Goal: Task Accomplishment & Management: Manage account settings

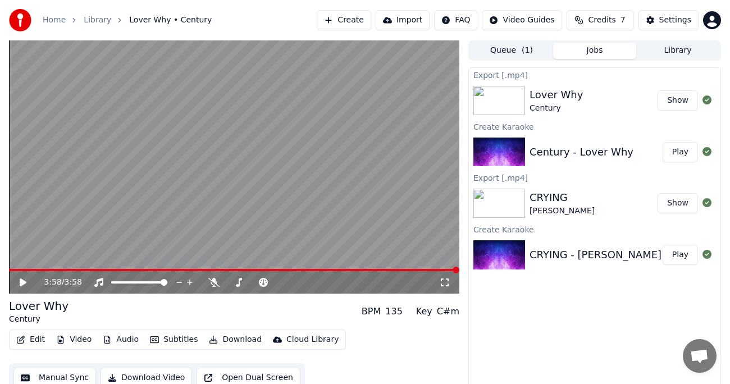
click at [251, 4] on div "Home Library Lover Why • Century Create Import FAQ Video Guides Credits 7 Setti…" at bounding box center [365, 20] width 730 height 40
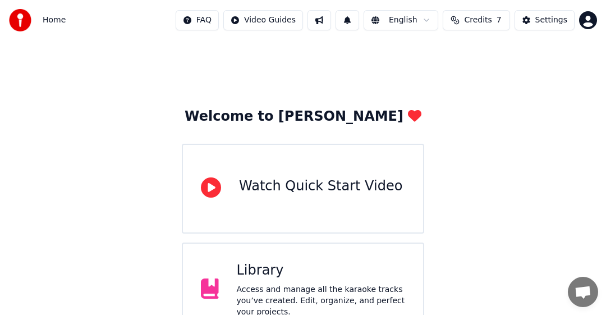
click at [541, 23] on div "Settings" at bounding box center [552, 20] width 32 height 11
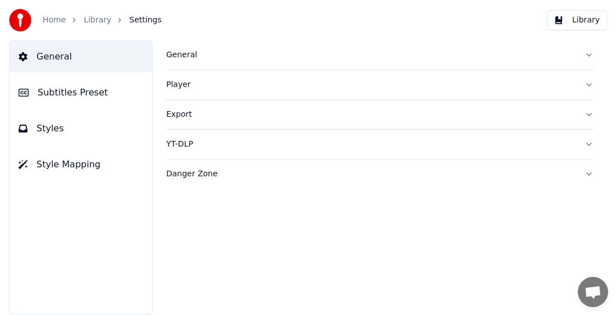
click at [46, 52] on span "General" at bounding box center [53, 56] width 35 height 13
click at [183, 60] on div "General" at bounding box center [370, 54] width 409 height 11
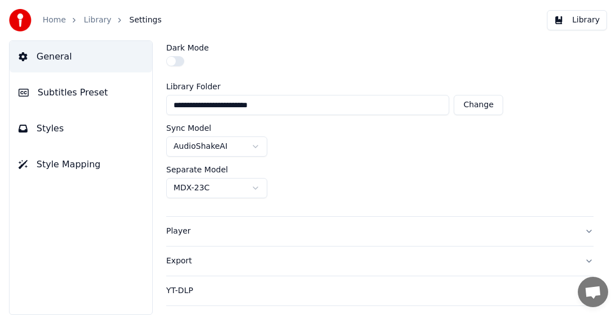
scroll to position [54, 0]
